Goal: Find specific page/section: Find specific page/section

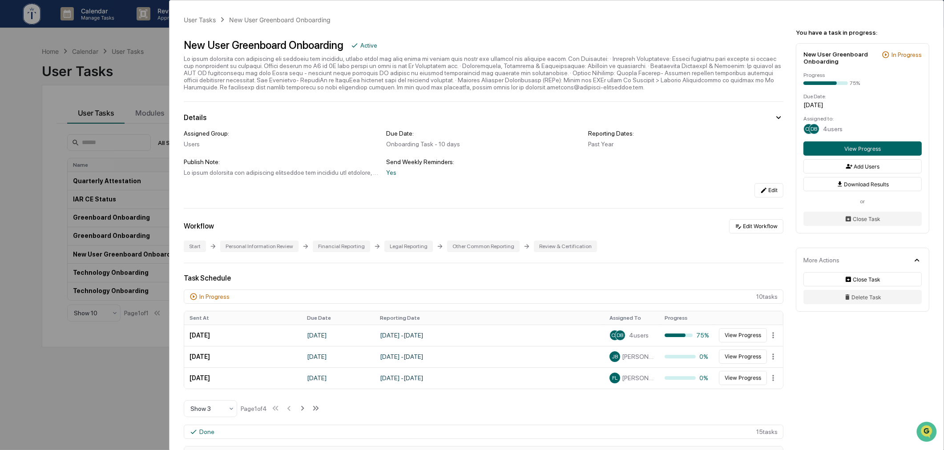
scroll to position [412, 0]
click at [61, 256] on div "User Tasks New User Greenboard Onboarding New User Greenboard Onboarding Active…" at bounding box center [472, 225] width 944 height 450
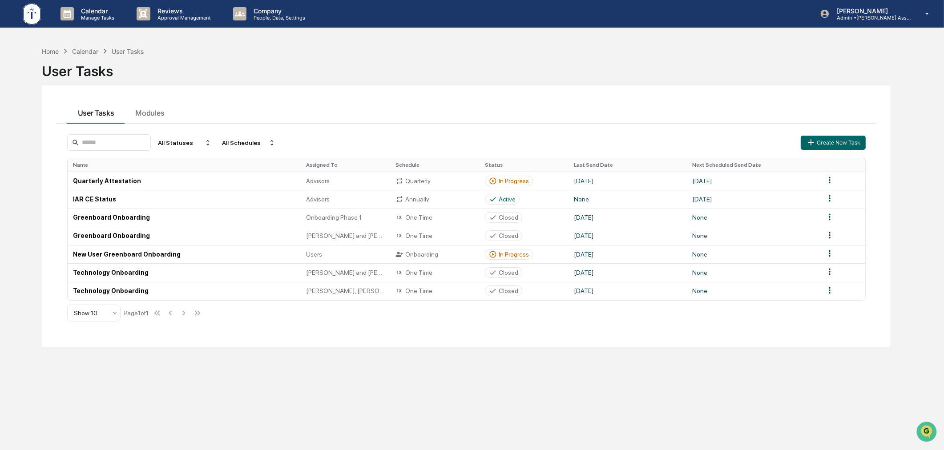
click at [634, 362] on div "Home Calendar User Tasks User Tasks User Tasks Modules All Statuses All Schedul…" at bounding box center [466, 267] width 877 height 450
click at [45, 50] on div "Home" at bounding box center [50, 52] width 17 height 8
